Goal: Check status: Check status

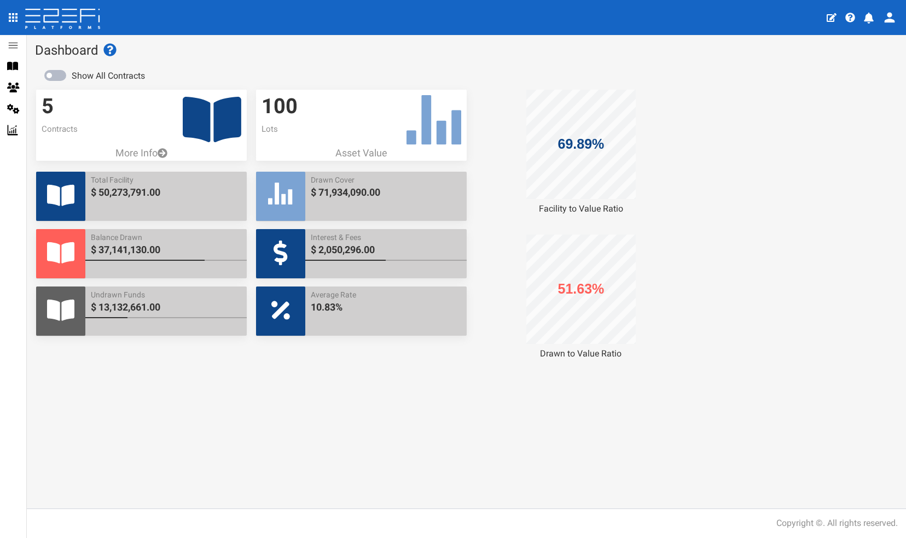
click at [199, 118] on icon at bounding box center [212, 119] width 59 height 45
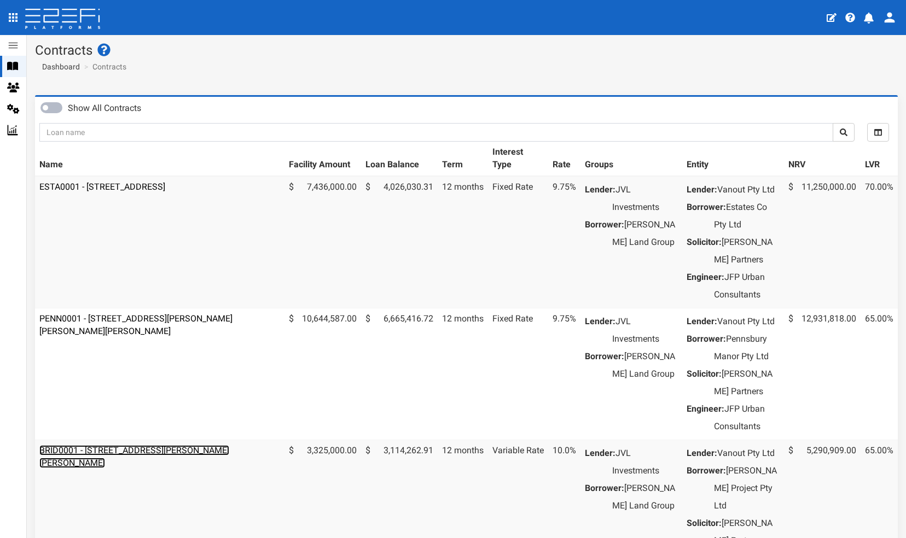
click at [146, 468] on link "BRID0001 - [STREET_ADDRESS][PERSON_NAME][PERSON_NAME]" at bounding box center [134, 456] width 190 height 23
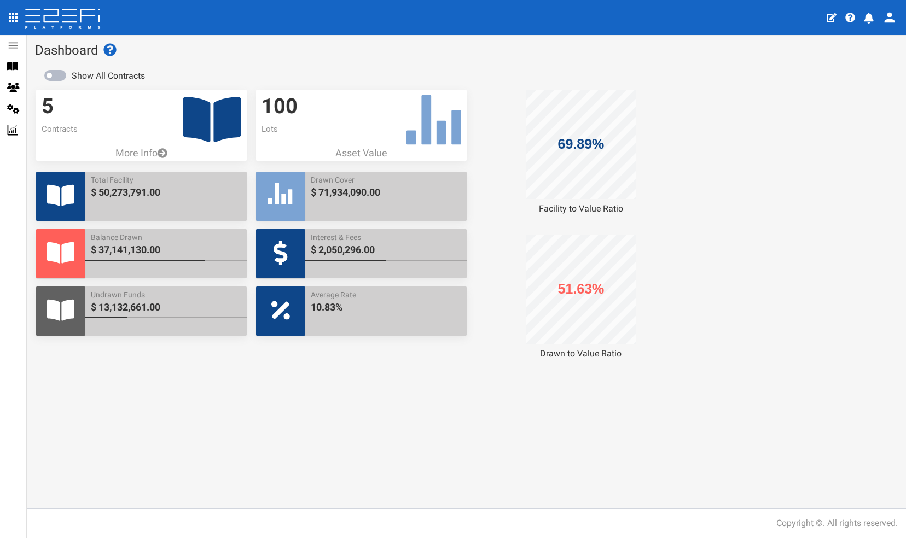
click at [200, 120] on icon at bounding box center [212, 119] width 59 height 45
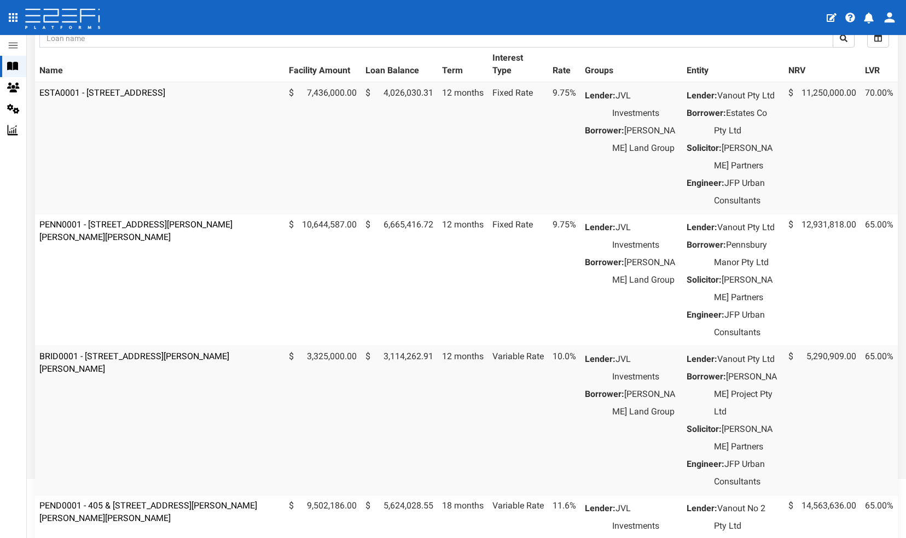
scroll to position [109, 0]
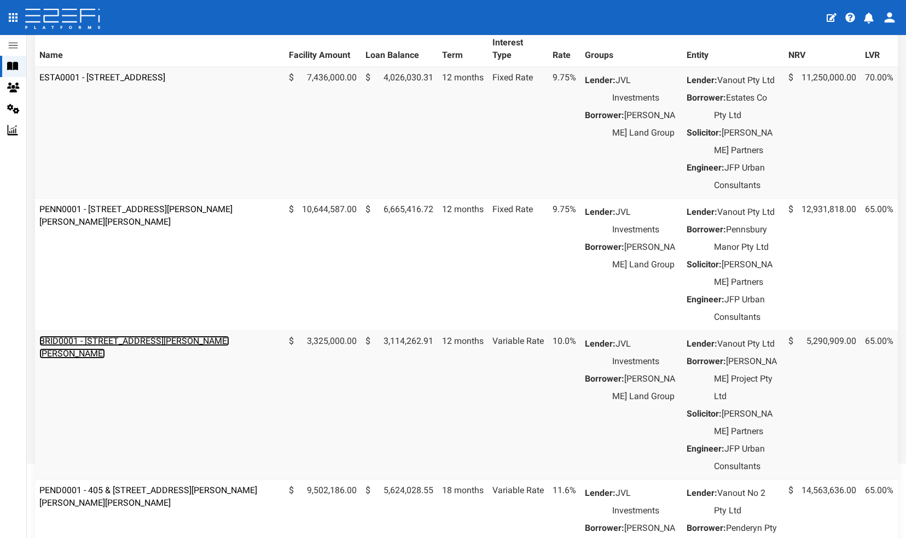
click at [150, 359] on link "BRID0001 - [STREET_ADDRESS][PERSON_NAME][PERSON_NAME]" at bounding box center [134, 347] width 190 height 23
